Goal: Information Seeking & Learning: Find specific fact

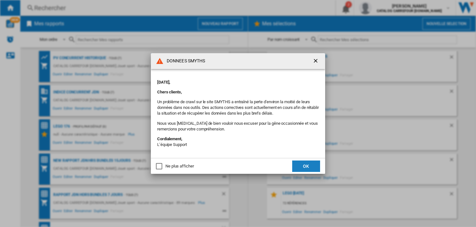
click at [299, 167] on button "OK" at bounding box center [306, 166] width 28 height 11
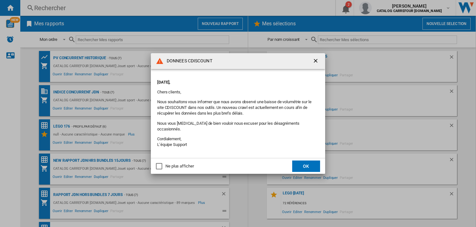
click at [296, 163] on button "OK" at bounding box center [306, 166] width 28 height 11
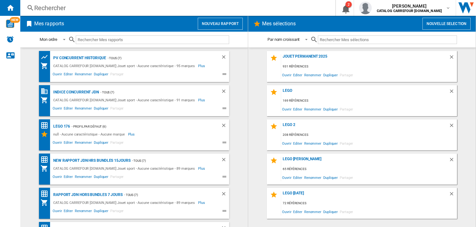
click at [143, 8] on div "Rechercher" at bounding box center [176, 7] width 284 height 9
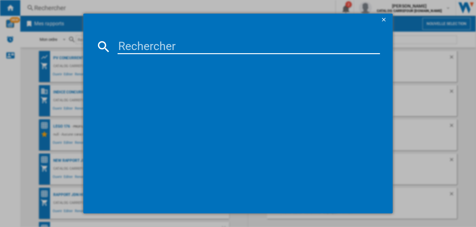
click at [123, 50] on input at bounding box center [248, 46] width 262 height 15
paste input "[CREDIT_CARD_NUMBER]"
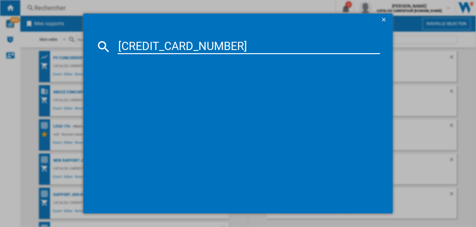
type input "[CREDIT_CARD_NUMBER]"
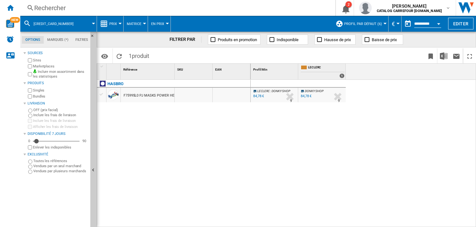
click at [35, 66] on label "Marketplaces" at bounding box center [60, 66] width 55 height 5
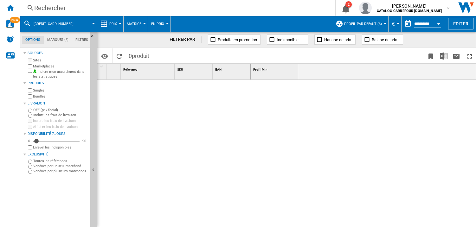
click at [61, 8] on div "Rechercher" at bounding box center [176, 7] width 284 height 9
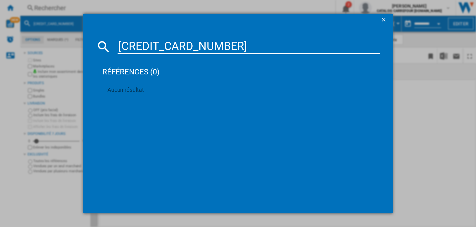
drag, startPoint x: 190, startPoint y: 44, endPoint x: 137, endPoint y: 41, distance: 53.0
click at [137, 41] on input "[CREDIT_CARD_NUMBER]" at bounding box center [248, 46] width 262 height 15
drag, startPoint x: 200, startPoint y: 44, endPoint x: 118, endPoint y: 40, distance: 82.4
click at [118, 40] on input "[CREDIT_CARD_NUMBER]" at bounding box center [248, 46] width 262 height 15
paste input "0194735107872"
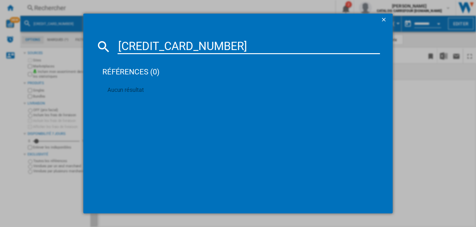
type input "0194735107872"
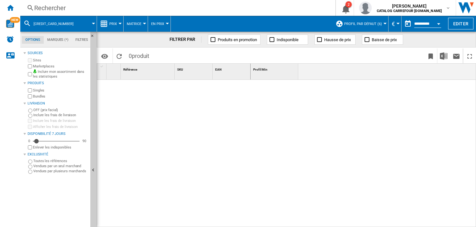
click at [83, 8] on div "Rechercher" at bounding box center [176, 7] width 284 height 9
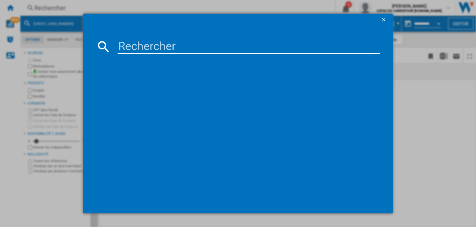
type input "POKEMON - LOKHLASS"
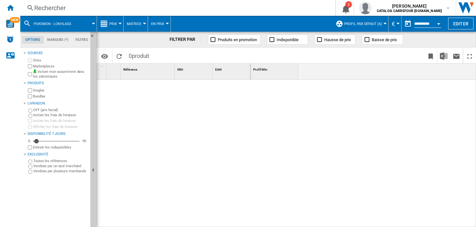
click at [148, 8] on div "Rechercher" at bounding box center [176, 7] width 284 height 9
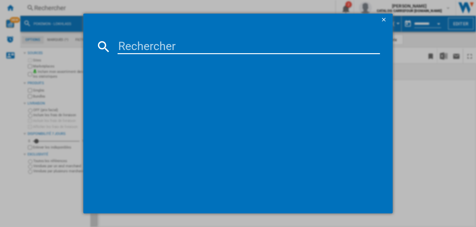
type input "5010996101730"
